Goal: Task Accomplishment & Management: Manage account settings

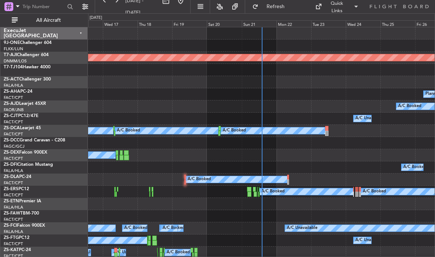
click at [256, 22] on div "Sun 21" at bounding box center [259, 23] width 35 height 7
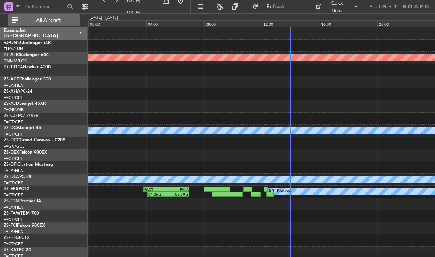
click at [32, 19] on span "All Aircraft" at bounding box center [48, 20] width 59 height 5
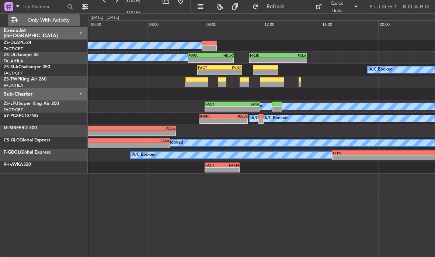
click at [302, 79] on div at bounding box center [261, 82] width 347 height 12
click at [299, 80] on div at bounding box center [300, 79] width 3 height 5
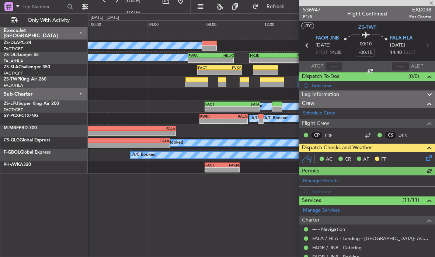
click at [431, 159] on icon at bounding box center [428, 157] width 6 height 6
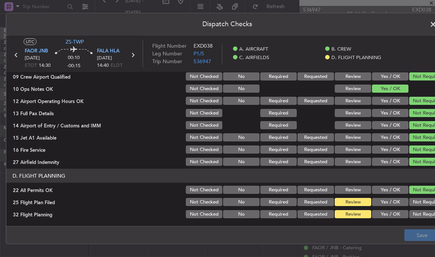
scroll to position [182, 0]
click at [392, 212] on button "Yes / OK" at bounding box center [390, 214] width 37 height 8
click at [392, 199] on button "Yes / OK" at bounding box center [390, 202] width 37 height 8
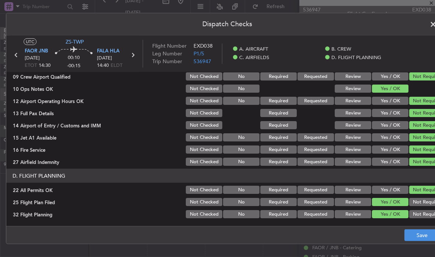
click at [412, 229] on button "Save" at bounding box center [422, 235] width 35 height 12
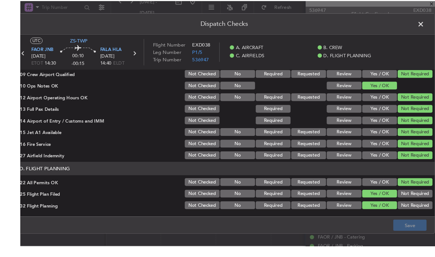
scroll to position [156, 0]
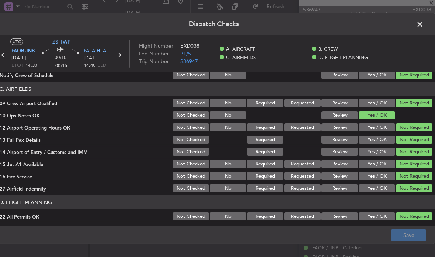
click at [424, 24] on span at bounding box center [424, 26] width 0 height 15
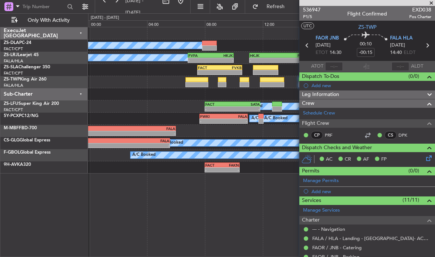
click at [269, 84] on div at bounding box center [272, 84] width 24 height 5
type input "-00:10"
type input "2"
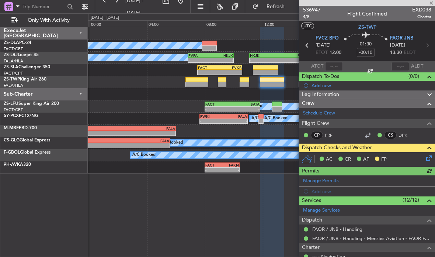
click at [425, 157] on icon at bounding box center [428, 157] width 6 height 6
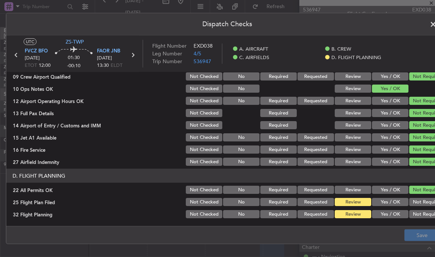
scroll to position [182, 0]
click at [396, 200] on button "Yes / OK" at bounding box center [390, 202] width 37 height 8
click at [396, 213] on button "Yes / OK" at bounding box center [390, 214] width 37 height 8
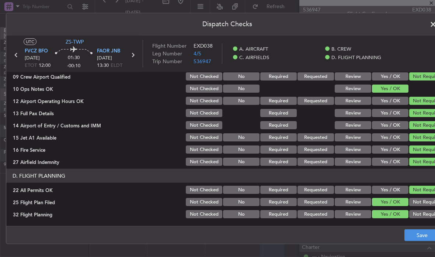
click at [414, 235] on button "Save" at bounding box center [422, 235] width 35 height 12
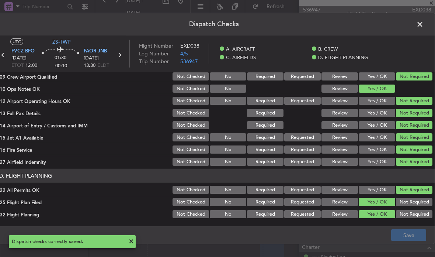
scroll to position [0, 13]
click at [424, 19] on span at bounding box center [424, 26] width 0 height 15
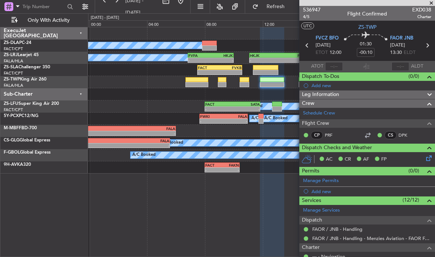
click at [246, 80] on div at bounding box center [245, 79] width 10 height 5
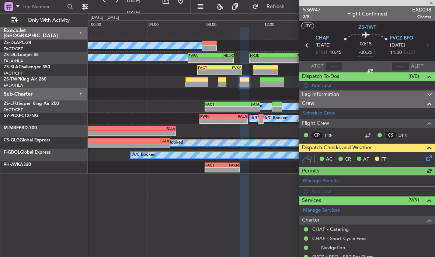
click at [429, 158] on icon at bounding box center [428, 157] width 6 height 6
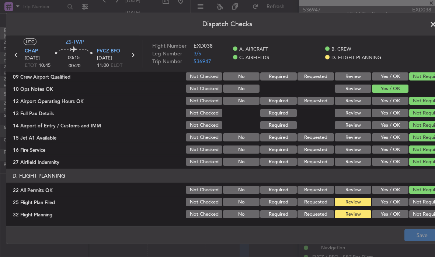
scroll to position [182, 0]
click at [396, 217] on button "Yes / OK" at bounding box center [390, 214] width 37 height 8
click at [395, 201] on button "Yes / OK" at bounding box center [390, 202] width 37 height 8
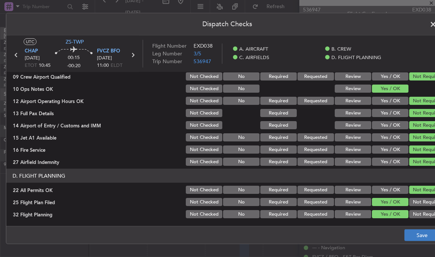
click at [412, 233] on button "Save" at bounding box center [422, 235] width 35 height 12
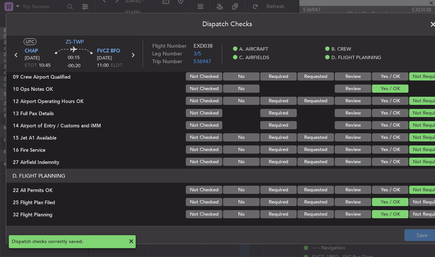
click at [435, 19] on span at bounding box center [437, 26] width 0 height 15
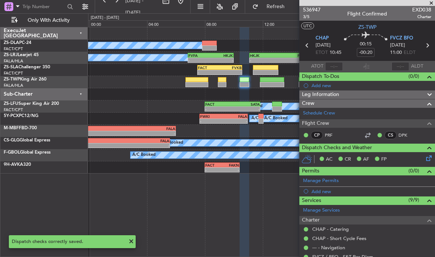
click at [222, 85] on div at bounding box center [222, 84] width 8 height 5
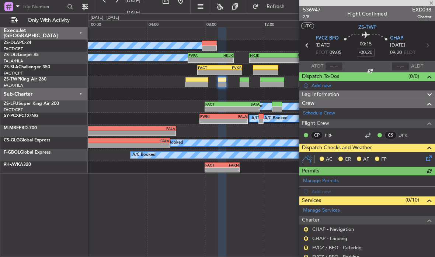
click at [426, 157] on icon at bounding box center [428, 157] width 6 height 6
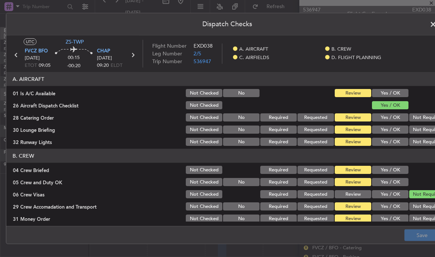
click at [402, 91] on button "Yes / OK" at bounding box center [390, 93] width 37 height 8
click at [428, 115] on button "Not Required" at bounding box center [427, 117] width 37 height 8
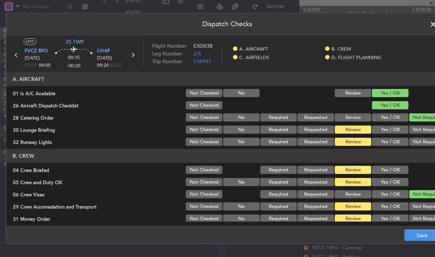
click at [426, 126] on button "Not Required" at bounding box center [427, 129] width 37 height 8
click at [428, 142] on button "Not Required" at bounding box center [427, 142] width 37 height 8
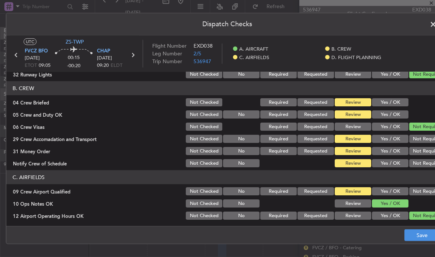
scroll to position [69, 0]
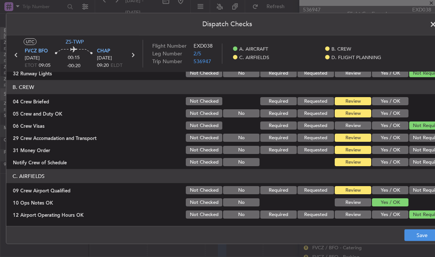
click at [402, 100] on button "Yes / OK" at bounding box center [390, 101] width 37 height 8
click at [403, 113] on button "Yes / OK" at bounding box center [390, 113] width 37 height 8
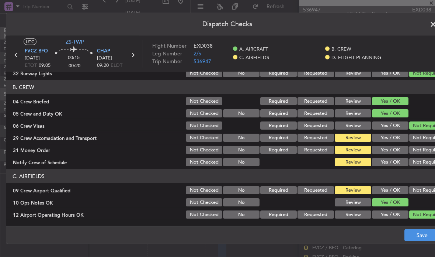
click at [424, 139] on button "Not Required" at bounding box center [427, 137] width 37 height 8
click at [426, 152] on button "Not Required" at bounding box center [427, 150] width 37 height 8
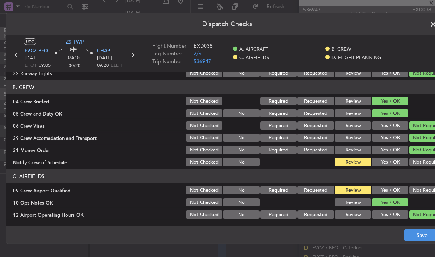
click at [427, 164] on button "Not Required" at bounding box center [427, 162] width 37 height 8
click at [430, 187] on button "Not Required" at bounding box center [427, 190] width 37 height 8
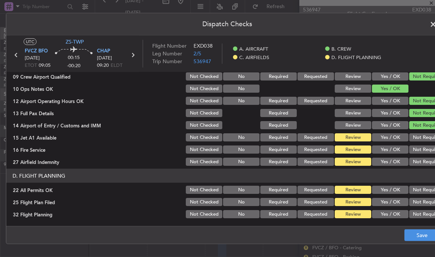
scroll to position [182, 0]
click at [428, 148] on button "Not Required" at bounding box center [427, 149] width 37 height 8
click at [425, 163] on button "Not Required" at bounding box center [427, 161] width 37 height 8
click at [425, 134] on button "Not Required" at bounding box center [427, 137] width 37 height 8
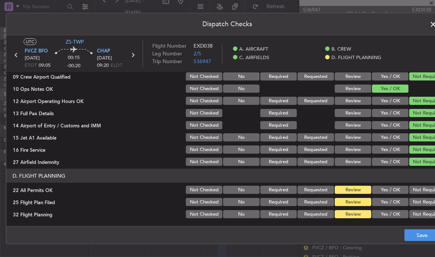
click at [426, 188] on button "Not Required" at bounding box center [427, 189] width 37 height 8
click at [398, 203] on button "Yes / OK" at bounding box center [390, 202] width 37 height 8
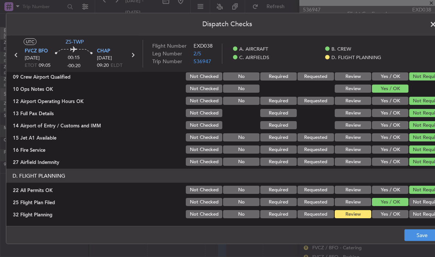
click at [397, 215] on button "Yes / OK" at bounding box center [390, 214] width 37 height 8
click at [419, 236] on button "Save" at bounding box center [422, 235] width 35 height 12
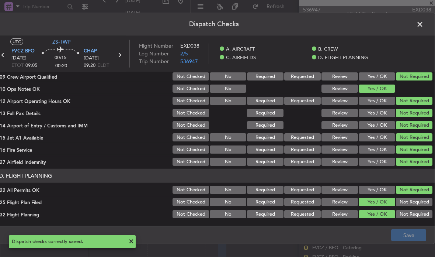
scroll to position [0, 13]
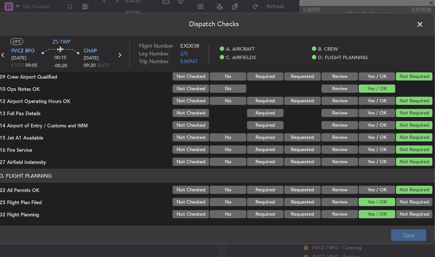
click at [424, 22] on span at bounding box center [424, 26] width 0 height 15
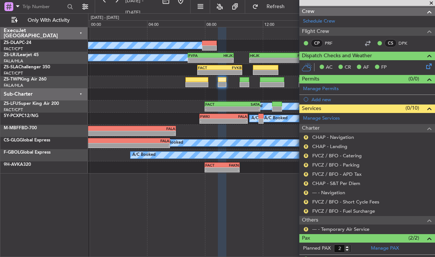
scroll to position [91, 0]
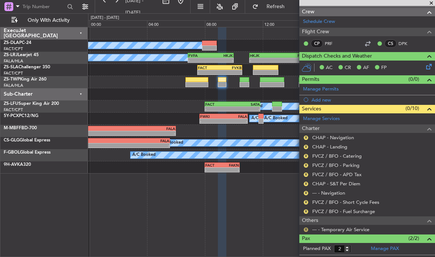
click at [304, 228] on button "R" at bounding box center [306, 229] width 4 height 4
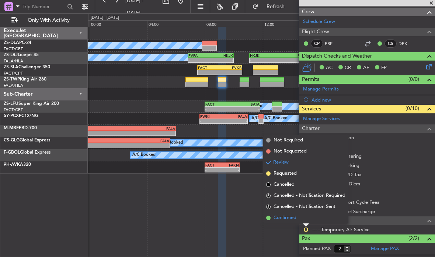
click at [284, 218] on span "Confirmed" at bounding box center [285, 217] width 23 height 7
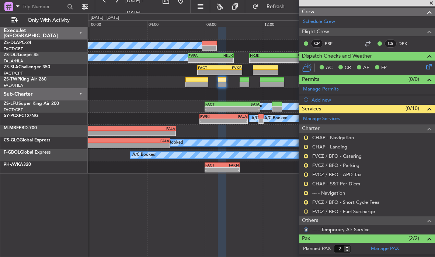
click at [305, 209] on button "R" at bounding box center [306, 211] width 4 height 4
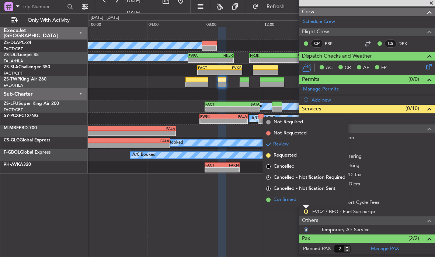
click at [289, 202] on span "Confirmed" at bounding box center [285, 199] width 23 height 7
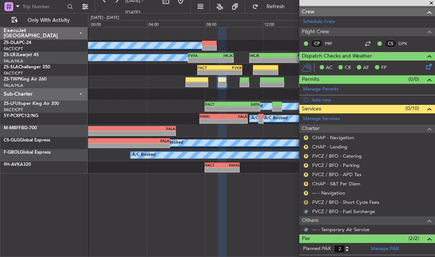
click at [304, 200] on button "R" at bounding box center [306, 202] width 4 height 4
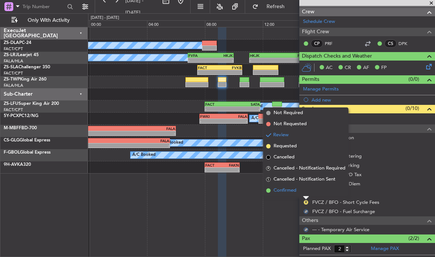
click at [289, 191] on span "Confirmed" at bounding box center [285, 190] width 23 height 7
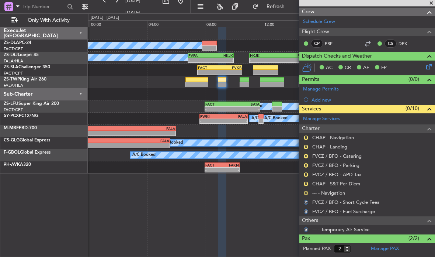
click at [308, 191] on button "R" at bounding box center [306, 193] width 4 height 4
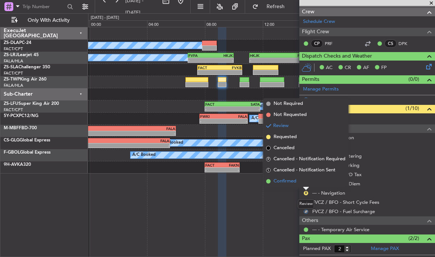
click at [289, 182] on span "Confirmed" at bounding box center [285, 180] width 23 height 7
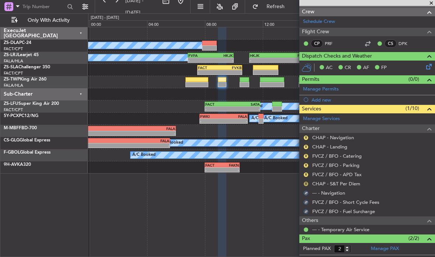
click at [307, 183] on button "R" at bounding box center [306, 183] width 4 height 4
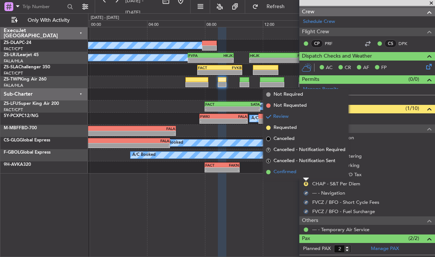
click at [287, 173] on span "Confirmed" at bounding box center [285, 171] width 23 height 7
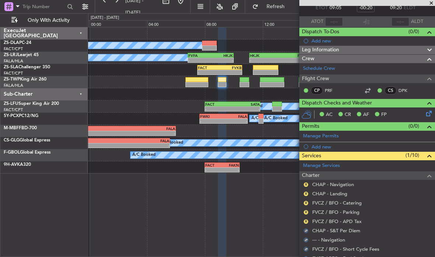
scroll to position [44, 0]
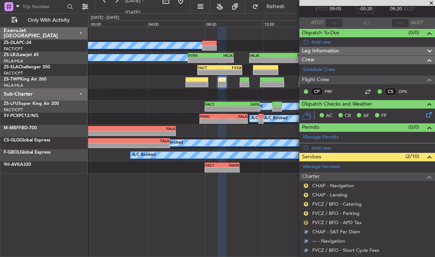
click at [305, 220] on button "R" at bounding box center [306, 222] width 4 height 4
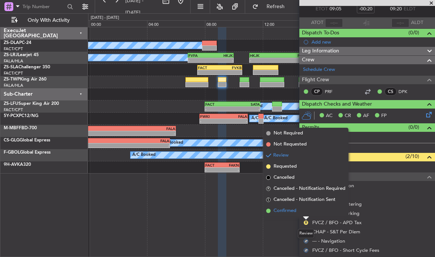
click at [289, 215] on li "Confirmed" at bounding box center [305, 210] width 85 height 11
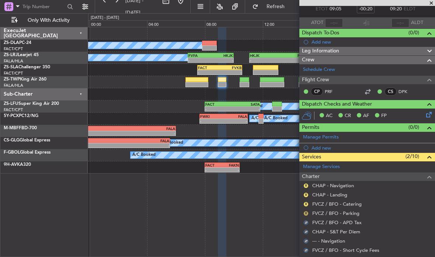
click at [308, 212] on button "R" at bounding box center [306, 213] width 4 height 4
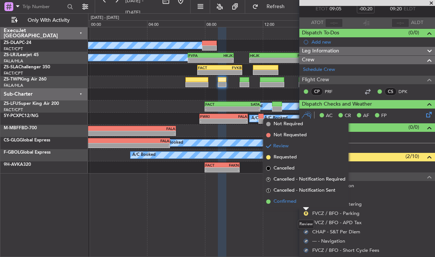
click at [291, 203] on span "Confirmed" at bounding box center [285, 201] width 23 height 7
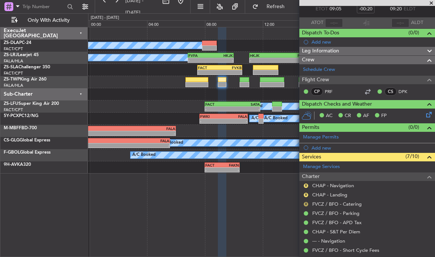
click at [306, 202] on button "R" at bounding box center [306, 204] width 4 height 4
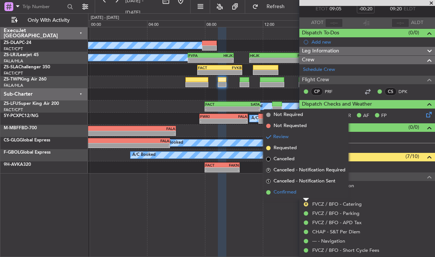
click at [299, 192] on li "Confirmed" at bounding box center [305, 192] width 85 height 11
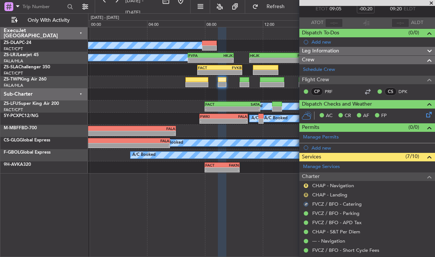
click at [308, 194] on button "R" at bounding box center [306, 194] width 4 height 4
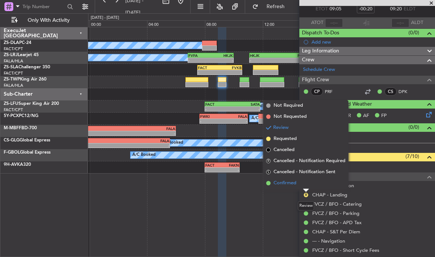
click at [298, 180] on li "Confirmed" at bounding box center [305, 182] width 85 height 11
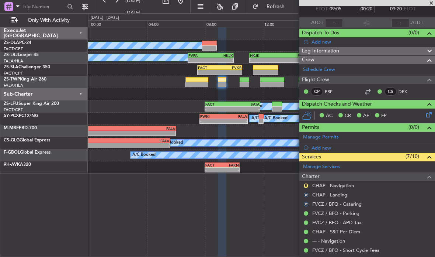
click at [310, 182] on div "R CHAP - Navigation" at bounding box center [367, 185] width 136 height 9
click at [305, 183] on button "R" at bounding box center [306, 185] width 4 height 4
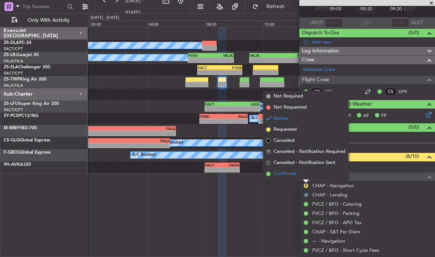
click at [296, 172] on span "Confirmed" at bounding box center [285, 173] width 23 height 7
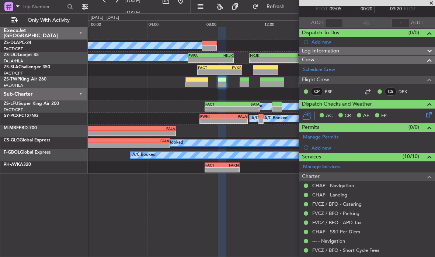
click at [197, 79] on div at bounding box center [196, 79] width 23 height 5
type input "-00:10"
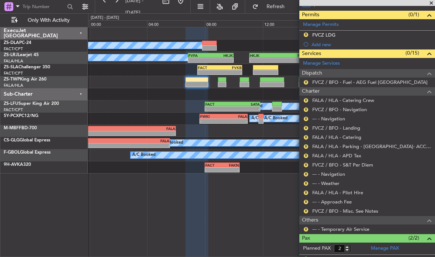
scroll to position [156, 0]
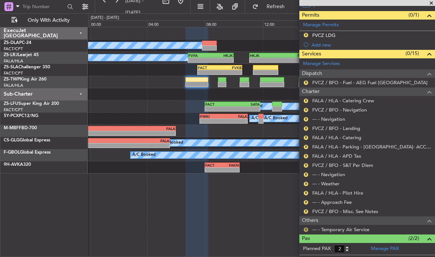
click at [306, 227] on button "R" at bounding box center [306, 229] width 4 height 4
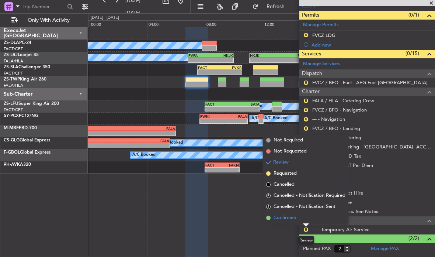
click at [297, 216] on li "Confirmed" at bounding box center [305, 217] width 85 height 11
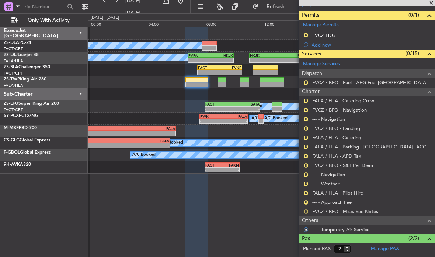
click at [308, 209] on button "R" at bounding box center [306, 211] width 4 height 4
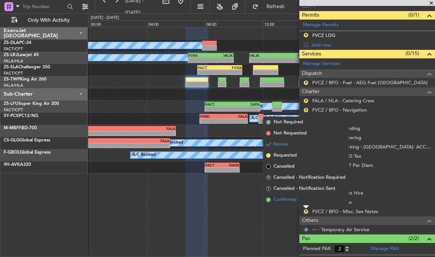
click at [303, 198] on li "Confirmed" at bounding box center [305, 199] width 85 height 11
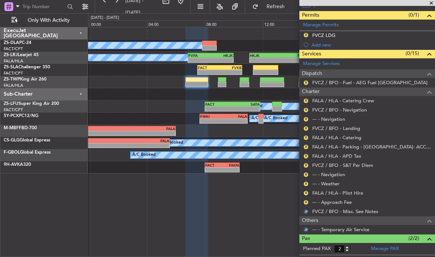
click at [303, 202] on div "R --- - Approach Fee" at bounding box center [367, 201] width 136 height 9
click at [305, 202] on button "R" at bounding box center [306, 202] width 4 height 4
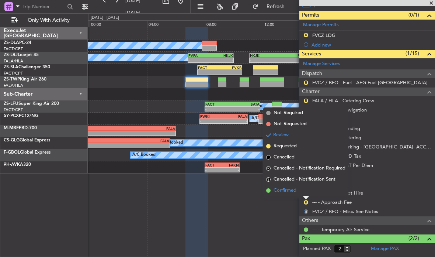
click at [297, 191] on li "Confirmed" at bounding box center [305, 190] width 85 height 11
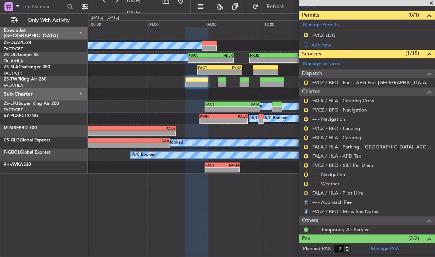
click at [308, 191] on button "R" at bounding box center [306, 193] width 4 height 4
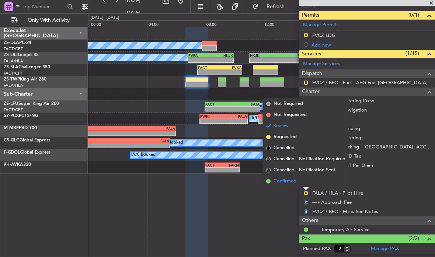
click at [294, 182] on span "Confirmed" at bounding box center [285, 180] width 23 height 7
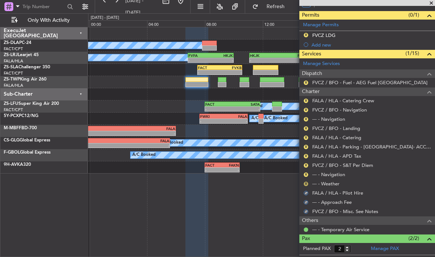
click at [307, 184] on button "R" at bounding box center [306, 183] width 4 height 4
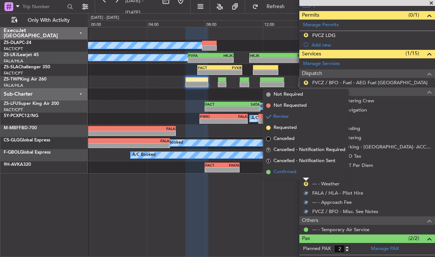
click at [291, 173] on span "Confirmed" at bounding box center [285, 171] width 23 height 7
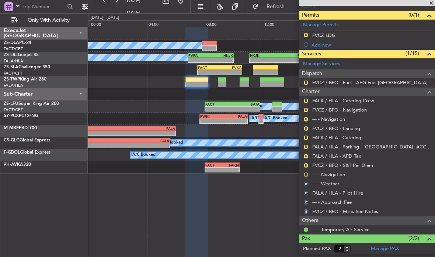
click at [308, 172] on button "R" at bounding box center [306, 174] width 4 height 4
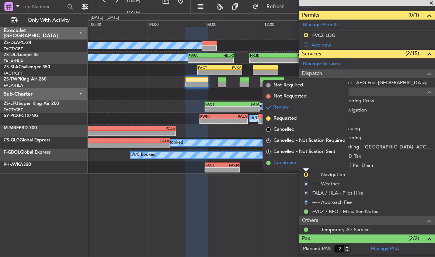
click at [293, 163] on span "Confirmed" at bounding box center [285, 162] width 23 height 7
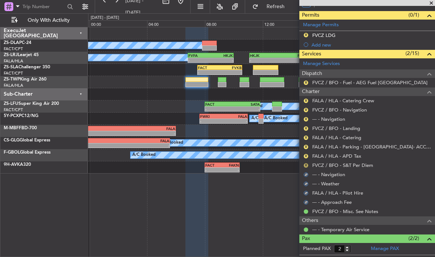
click at [307, 165] on button "R" at bounding box center [306, 165] width 4 height 4
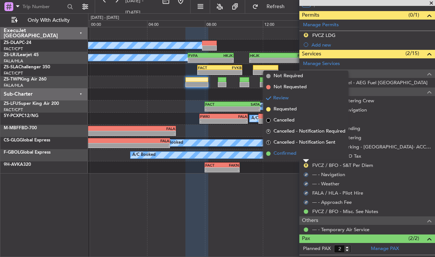
click at [290, 154] on span "Confirmed" at bounding box center [285, 153] width 23 height 7
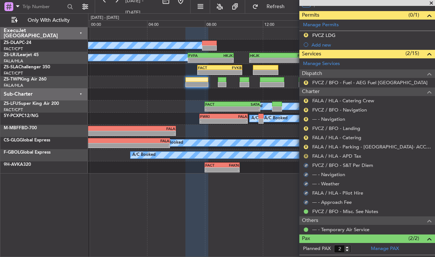
click at [307, 154] on button "R" at bounding box center [306, 156] width 4 height 4
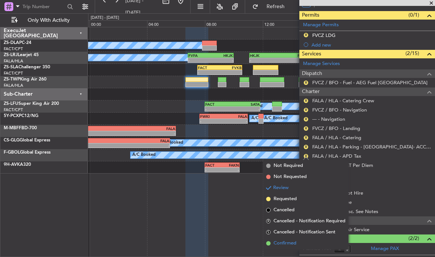
click at [286, 245] on span "Confirmed" at bounding box center [285, 242] width 23 height 7
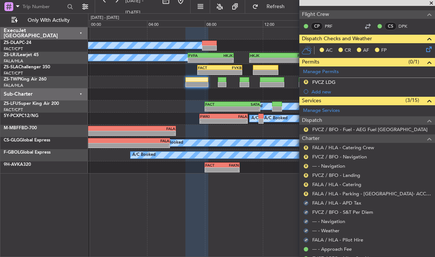
scroll to position [89, 0]
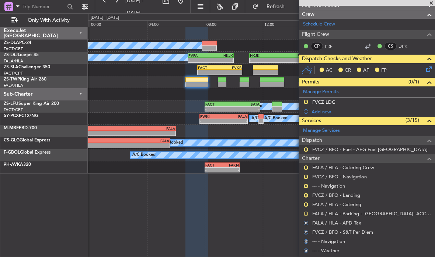
click at [306, 212] on button "R" at bounding box center [306, 213] width 4 height 4
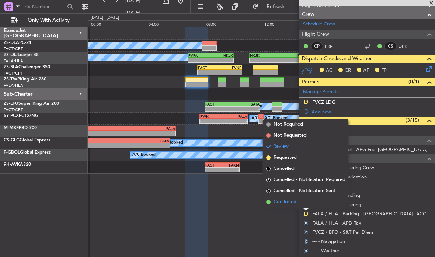
click at [292, 203] on span "Confirmed" at bounding box center [285, 201] width 23 height 7
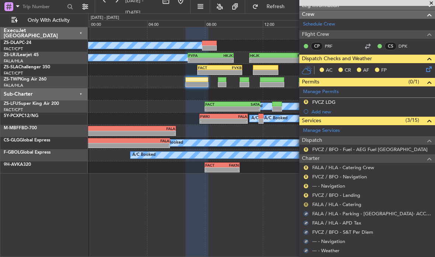
click at [308, 204] on button "R" at bounding box center [306, 204] width 4 height 4
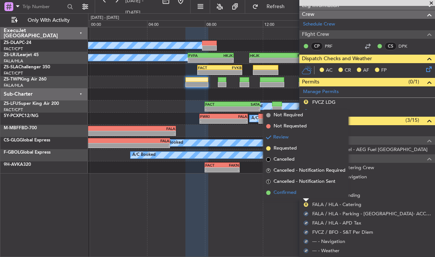
click at [295, 193] on span "Confirmed" at bounding box center [285, 192] width 23 height 7
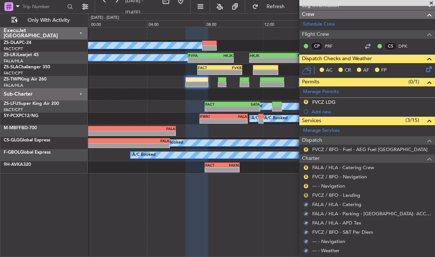
click at [308, 195] on button "R" at bounding box center [306, 195] width 4 height 4
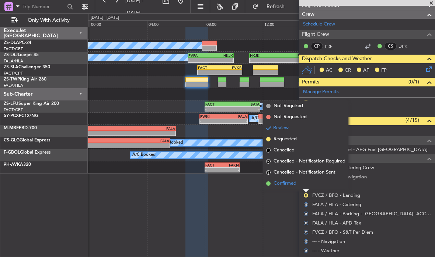
click at [291, 183] on span "Confirmed" at bounding box center [285, 183] width 23 height 7
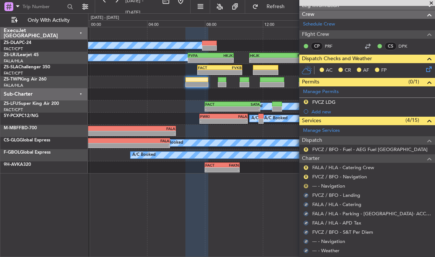
click at [308, 184] on button "R" at bounding box center [306, 186] width 4 height 4
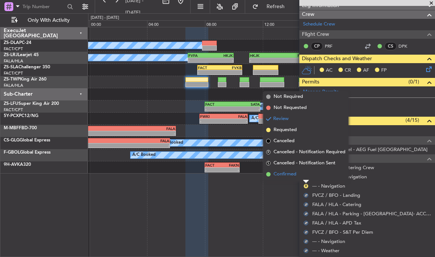
click at [294, 177] on span "Confirmed" at bounding box center [285, 173] width 23 height 7
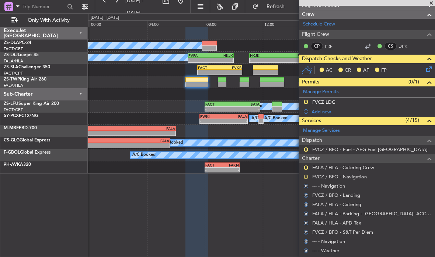
click at [308, 175] on button "R" at bounding box center [306, 176] width 4 height 4
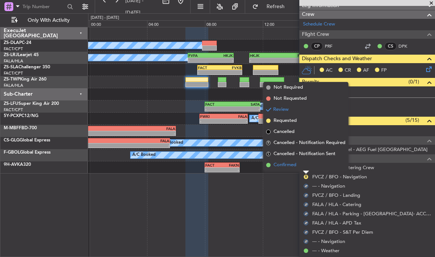
click at [291, 163] on span "Confirmed" at bounding box center [285, 164] width 23 height 7
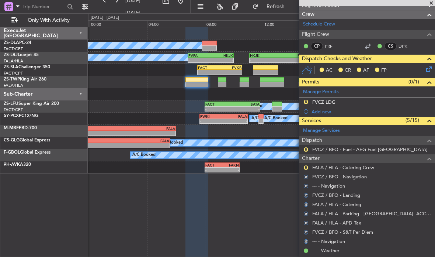
click at [308, 164] on div "R" at bounding box center [306, 167] width 6 height 6
click at [309, 164] on div "R" at bounding box center [306, 167] width 6 height 6
click at [306, 167] on button "R" at bounding box center [306, 167] width 4 height 4
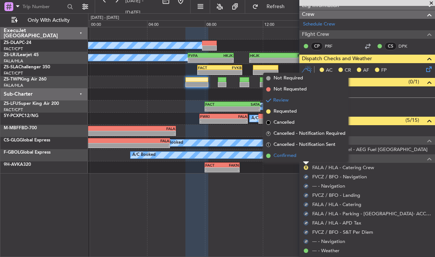
click at [284, 160] on li "Confirmed" at bounding box center [305, 155] width 85 height 11
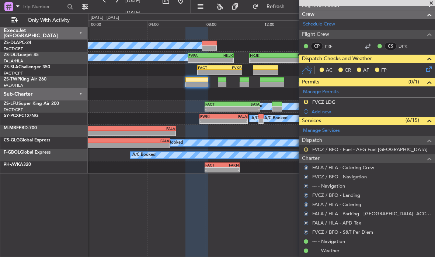
click at [307, 148] on button "R" at bounding box center [306, 149] width 4 height 4
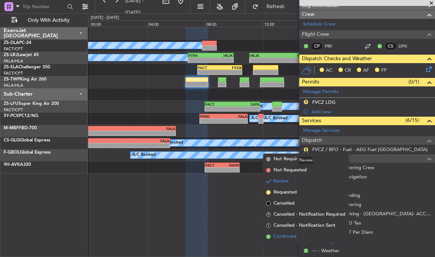
click at [288, 237] on span "Confirmed" at bounding box center [285, 236] width 23 height 7
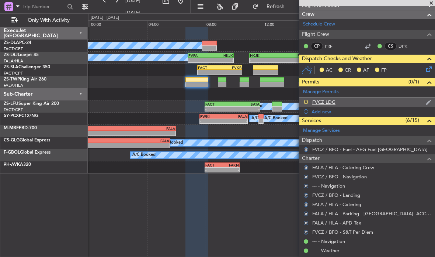
click at [307, 101] on button "R" at bounding box center [306, 102] width 4 height 4
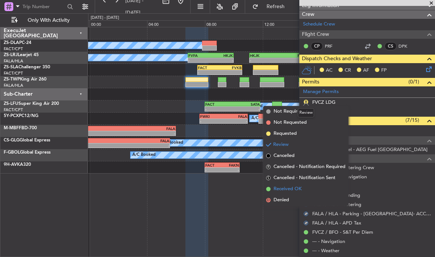
click at [296, 185] on span "Received OK" at bounding box center [288, 188] width 28 height 7
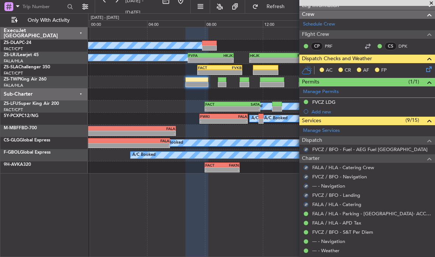
click at [431, 68] on icon at bounding box center [428, 68] width 6 height 6
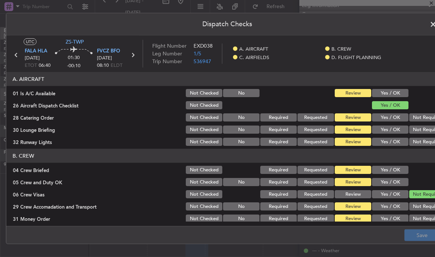
click at [398, 90] on button "Yes / OK" at bounding box center [390, 93] width 37 height 8
click at [424, 141] on button "Not Required" at bounding box center [427, 142] width 37 height 8
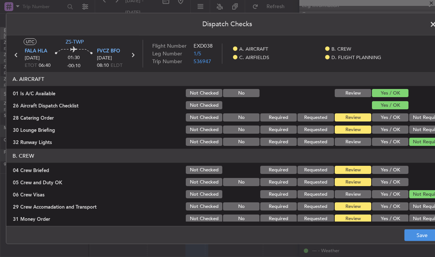
click at [424, 128] on button "Not Required" at bounding box center [427, 129] width 37 height 8
click at [424, 113] on button "Not Required" at bounding box center [427, 117] width 37 height 8
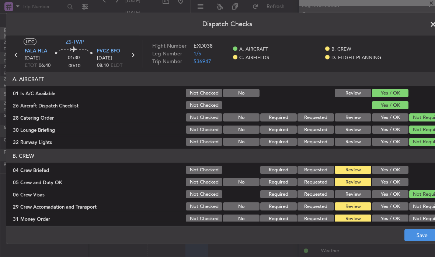
click at [405, 171] on button "Yes / OK" at bounding box center [390, 170] width 37 height 8
click at [403, 180] on button "Yes / OK" at bounding box center [390, 182] width 37 height 8
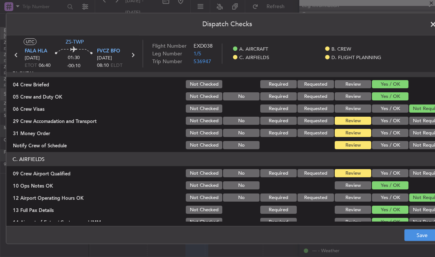
scroll to position [86, 0]
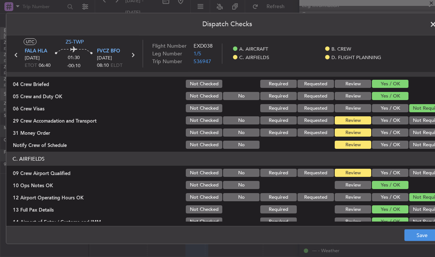
click at [425, 123] on button "Not Required" at bounding box center [427, 120] width 37 height 8
click at [430, 135] on button "Not Required" at bounding box center [427, 132] width 37 height 8
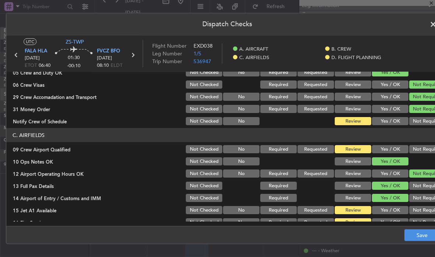
scroll to position [118, 0]
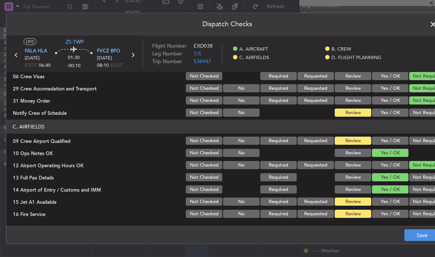
click at [427, 137] on button "Not Required" at bounding box center [427, 140] width 37 height 8
click at [428, 204] on button "Not Required" at bounding box center [427, 201] width 37 height 8
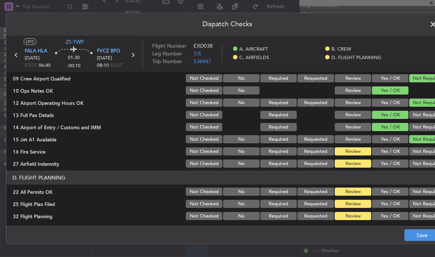
scroll to position [181, 0]
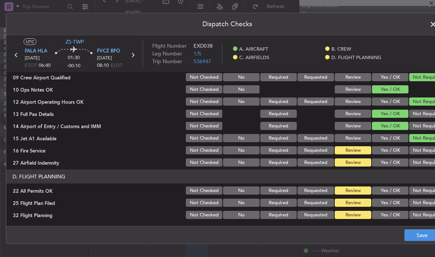
click at [427, 151] on button "Not Required" at bounding box center [427, 150] width 37 height 8
click at [429, 162] on button "Not Required" at bounding box center [427, 162] width 37 height 8
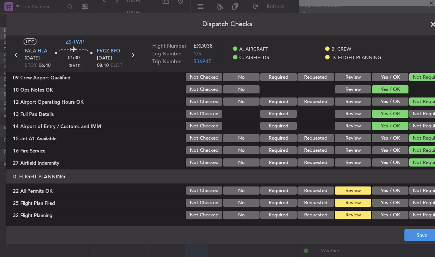
click at [430, 192] on button "Not Required" at bounding box center [427, 190] width 37 height 8
click at [403, 204] on button "Yes / OK" at bounding box center [390, 202] width 37 height 8
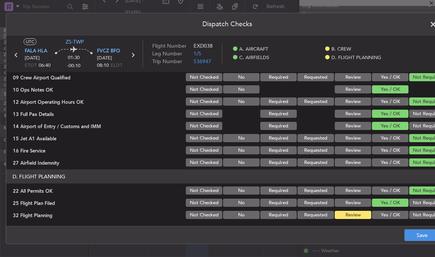
click at [397, 215] on button "Yes / OK" at bounding box center [390, 215] width 37 height 8
click at [423, 233] on button "Save" at bounding box center [422, 235] width 35 height 12
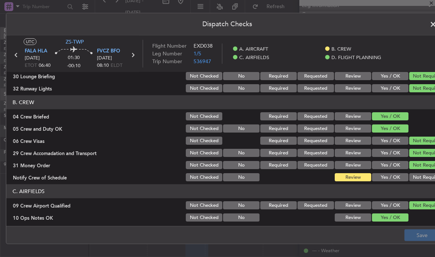
scroll to position [46, 0]
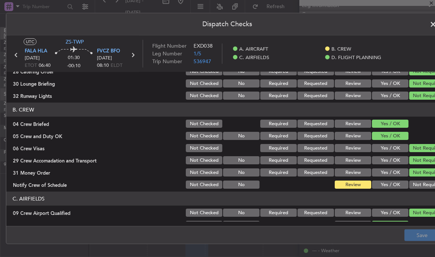
click at [404, 184] on button "Yes / OK" at bounding box center [390, 184] width 37 height 8
click at [424, 184] on button "Not Required" at bounding box center [427, 184] width 37 height 8
click at [424, 232] on button "Save" at bounding box center [422, 235] width 35 height 12
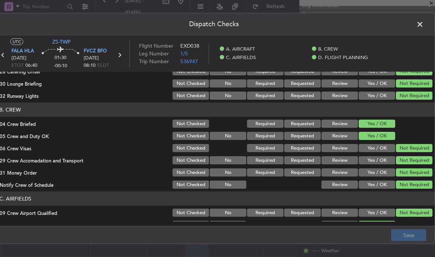
scroll to position [0, 13]
click at [424, 23] on span at bounding box center [424, 26] width 0 height 15
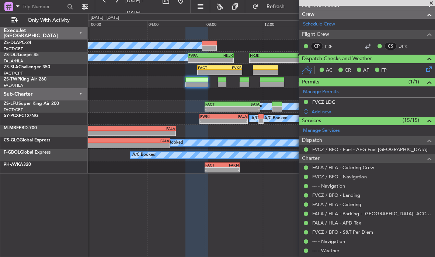
click at [270, 68] on div at bounding box center [265, 67] width 25 height 5
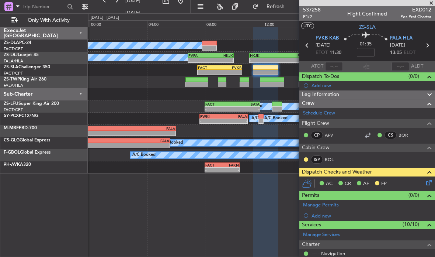
click at [431, 184] on icon at bounding box center [428, 181] width 6 height 6
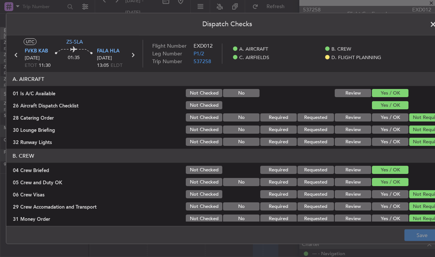
click at [435, 23] on span at bounding box center [437, 26] width 0 height 15
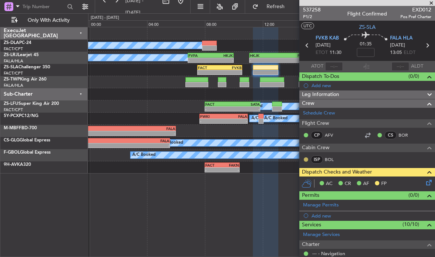
click at [304, 159] on button at bounding box center [306, 159] width 4 height 4
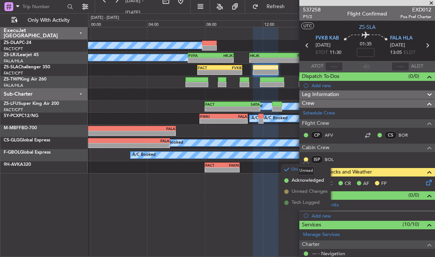
click at [317, 177] on mat-tooltip-component "Unread" at bounding box center [306, 171] width 27 height 20
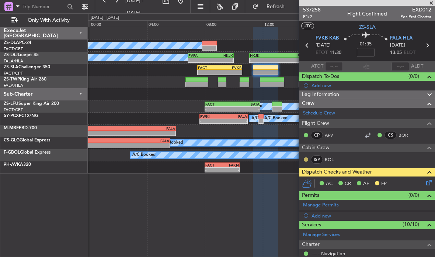
click at [307, 157] on button at bounding box center [306, 159] width 4 height 4
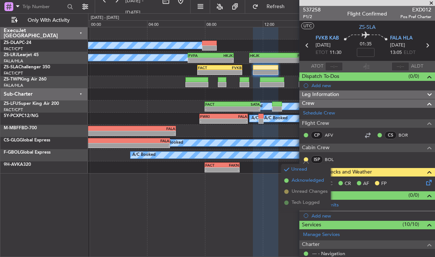
click at [314, 180] on span "Acknowledged" at bounding box center [308, 180] width 32 height 7
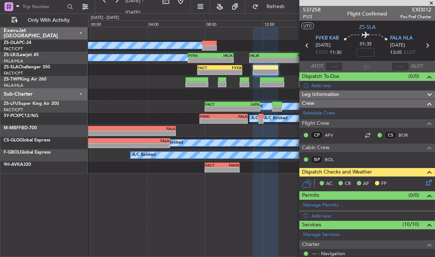
click at [222, 69] on div "FACT 07:30 Z FVKB 10:35 Z" at bounding box center [219, 67] width 45 height 5
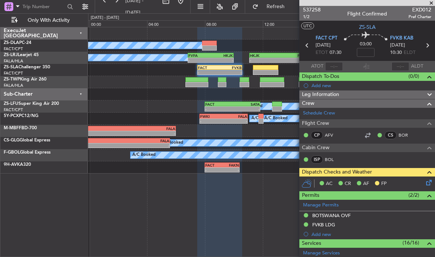
click at [431, 3] on span at bounding box center [431, 3] width 7 height 7
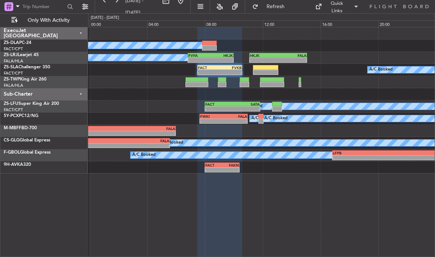
type input "0"
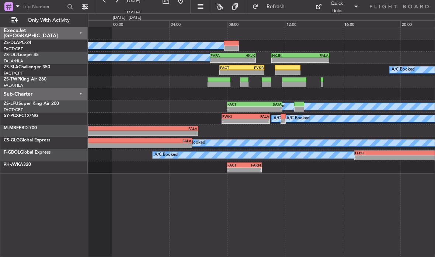
click at [294, 70] on div at bounding box center [287, 72] width 25 height 5
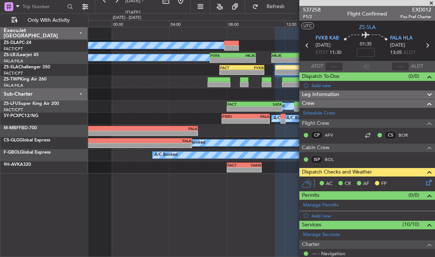
click at [430, 180] on icon at bounding box center [428, 181] width 6 height 6
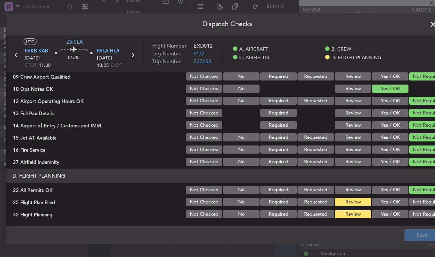
scroll to position [182, 0]
click at [394, 201] on button "Yes / OK" at bounding box center [390, 202] width 37 height 8
click at [397, 214] on button "Yes / OK" at bounding box center [390, 214] width 37 height 8
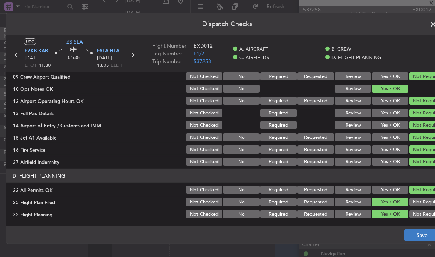
click at [419, 231] on button "Save" at bounding box center [422, 235] width 35 height 12
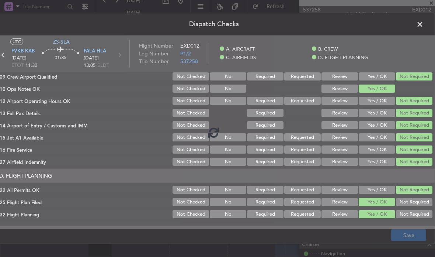
scroll to position [0, 13]
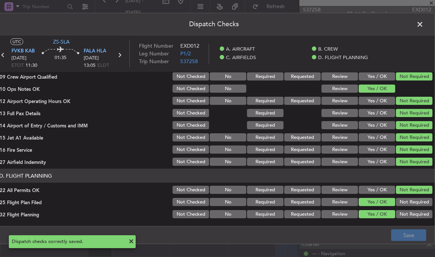
click at [421, 12] on div "Dispatch Checks UTC ZS-SLA FVKB KAB [DATE] ETOT 11:30 01:35 FALA HLA [DATE] 13:…" at bounding box center [217, 128] width 435 height 257
click at [424, 22] on span at bounding box center [424, 26] width 0 height 15
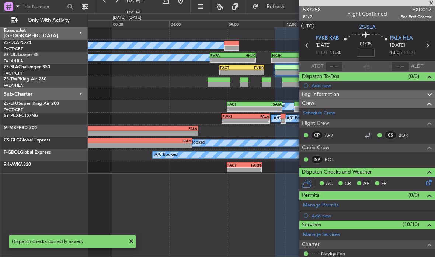
click at [240, 69] on div "FACT" at bounding box center [231, 67] width 22 height 4
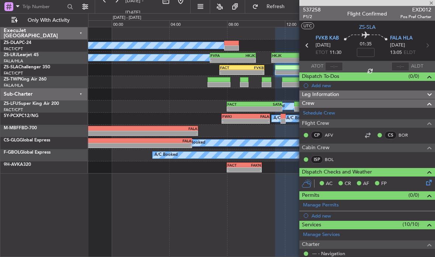
type input "8"
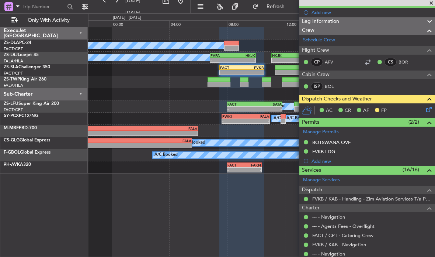
scroll to position [51, 0]
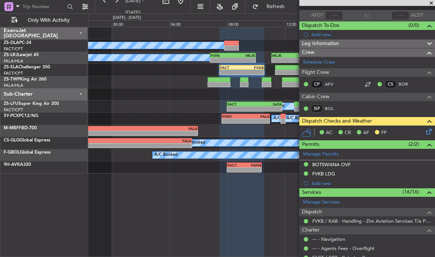
click at [431, 133] on icon at bounding box center [428, 130] width 6 height 6
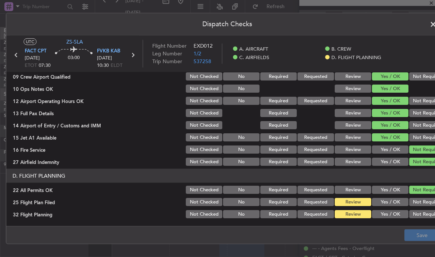
scroll to position [182, 0]
click at [398, 213] on button "Yes / OK" at bounding box center [390, 214] width 37 height 8
click at [394, 202] on button "Yes / OK" at bounding box center [390, 202] width 37 height 8
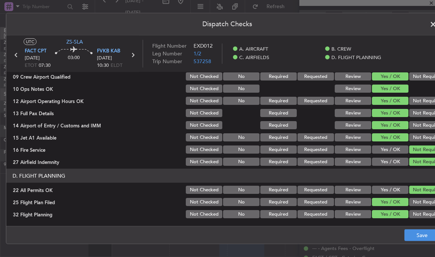
click at [421, 231] on button "Save" at bounding box center [422, 235] width 35 height 12
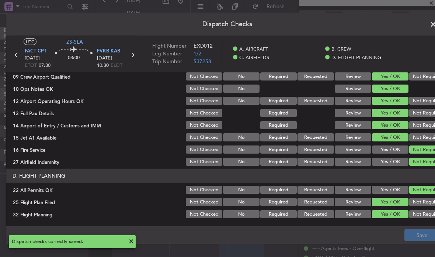
click at [425, 17] on header "Dispatch Checks" at bounding box center [227, 24] width 442 height 22
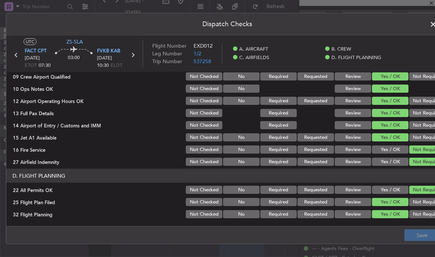
click at [435, 24] on span at bounding box center [437, 26] width 0 height 15
